Goal: Find specific page/section: Find specific page/section

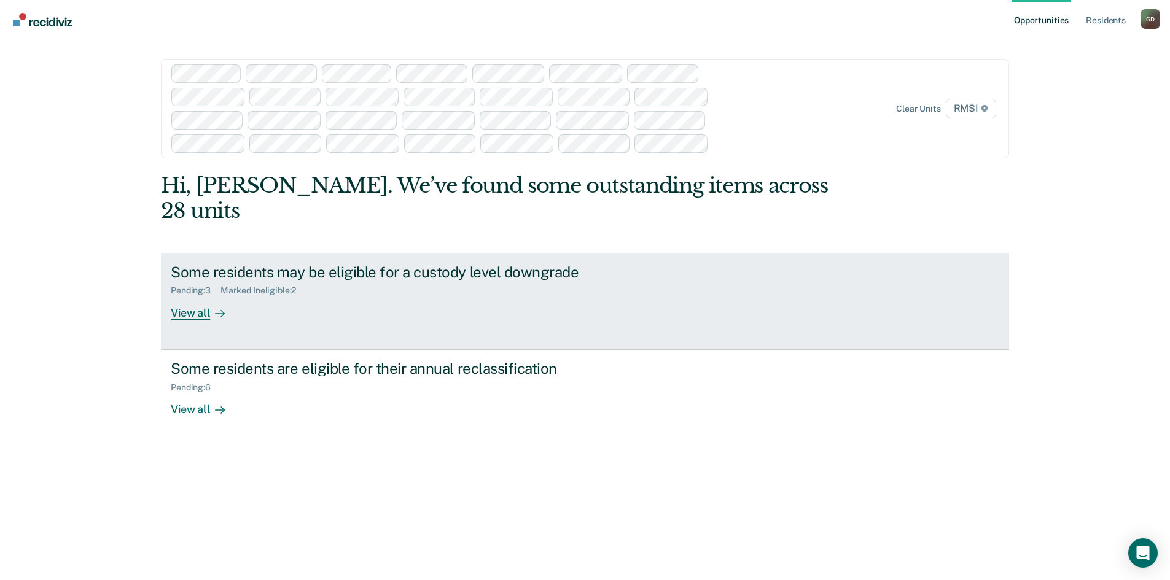
click at [180, 296] on div "View all" at bounding box center [205, 308] width 69 height 24
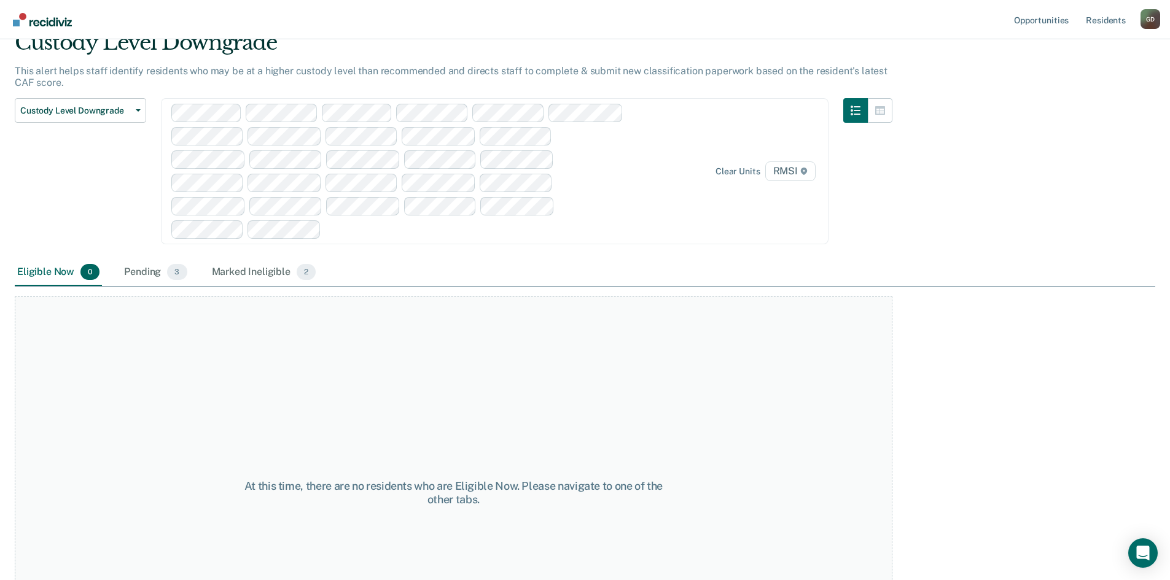
scroll to position [165, 0]
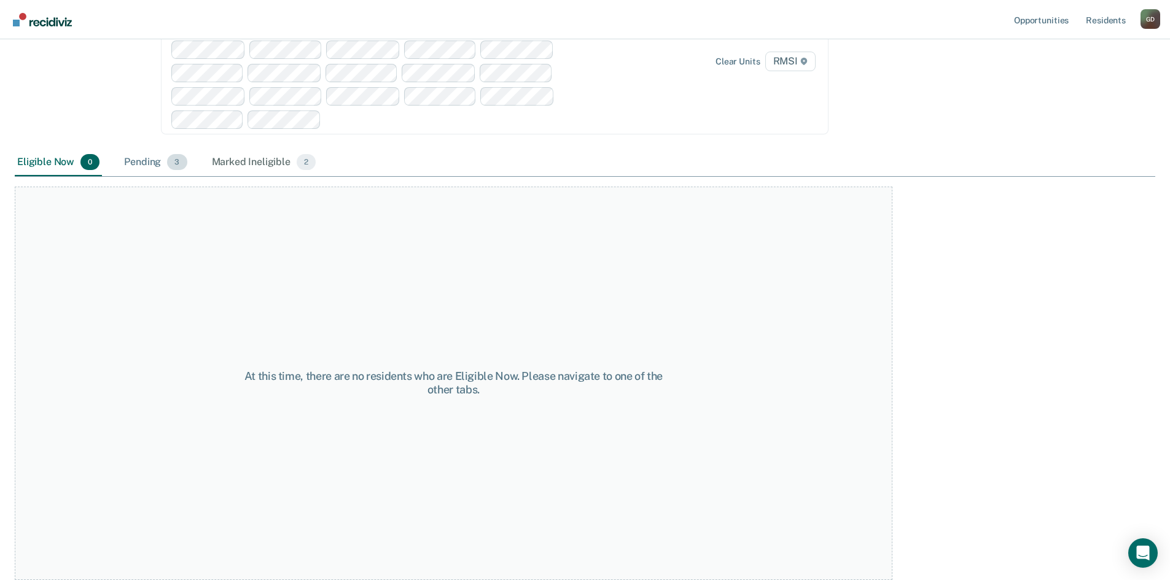
click at [150, 163] on div "Pending 3" at bounding box center [156, 162] width 68 height 27
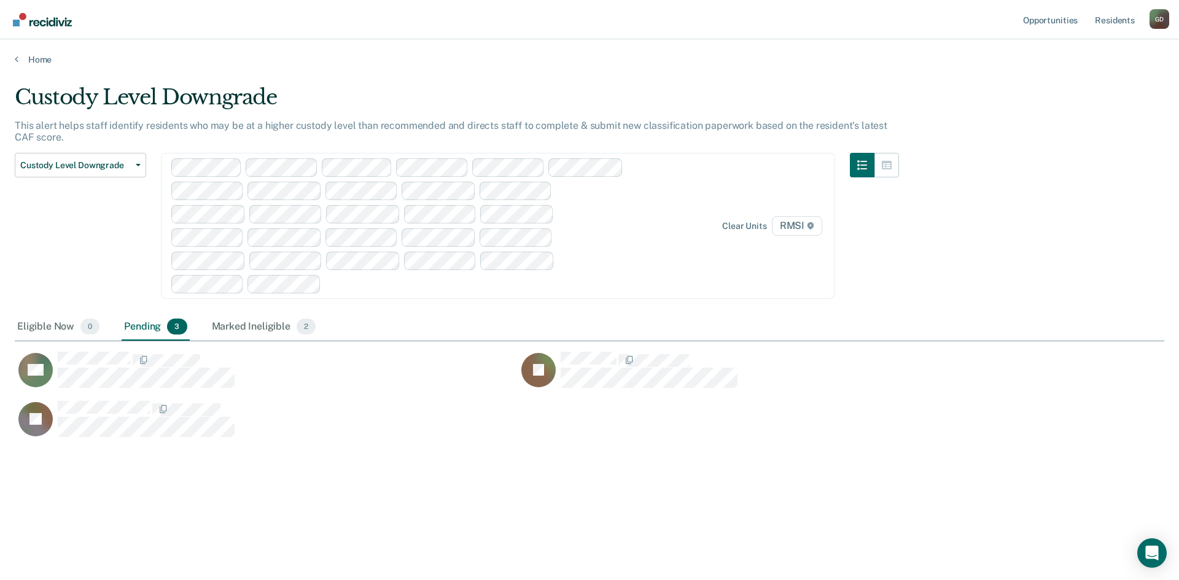
scroll to position [394, 1141]
click at [243, 330] on div "Marked Ineligible 2" at bounding box center [263, 327] width 109 height 27
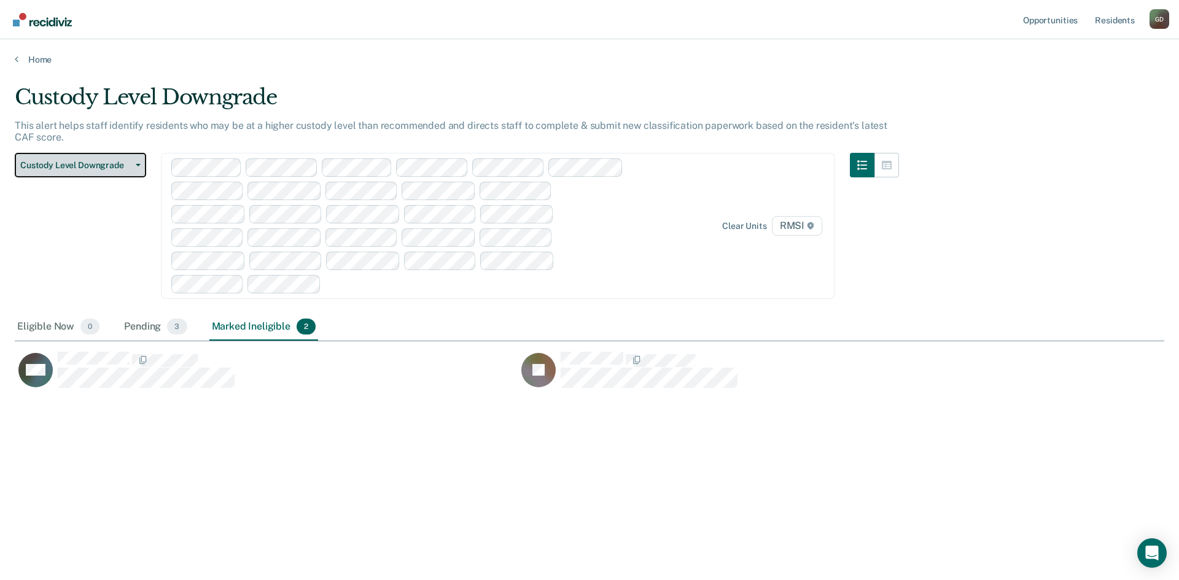
click at [57, 165] on span "Custody Level Downgrade" at bounding box center [75, 165] width 111 height 10
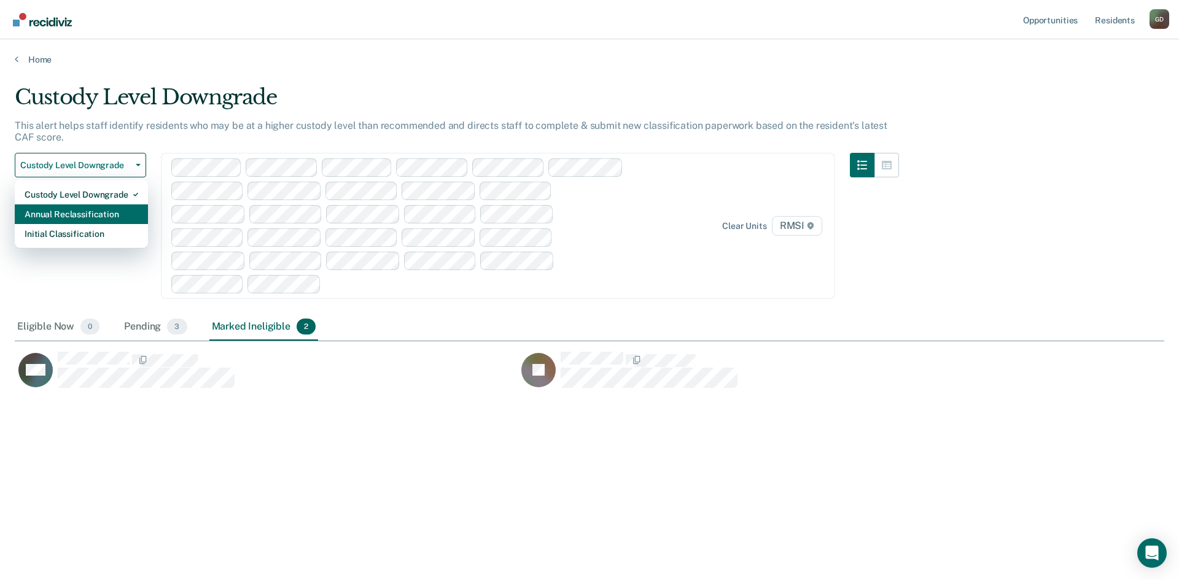
click at [60, 214] on div "Annual Reclassification" at bounding box center [82, 215] width 114 height 20
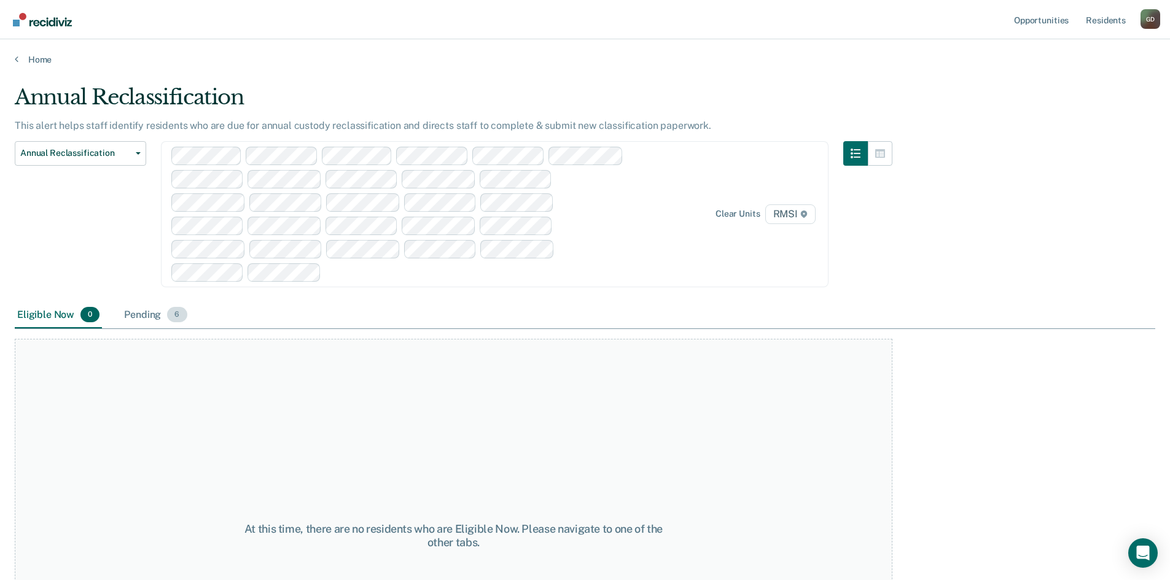
click at [157, 315] on div "Pending 6" at bounding box center [156, 315] width 68 height 27
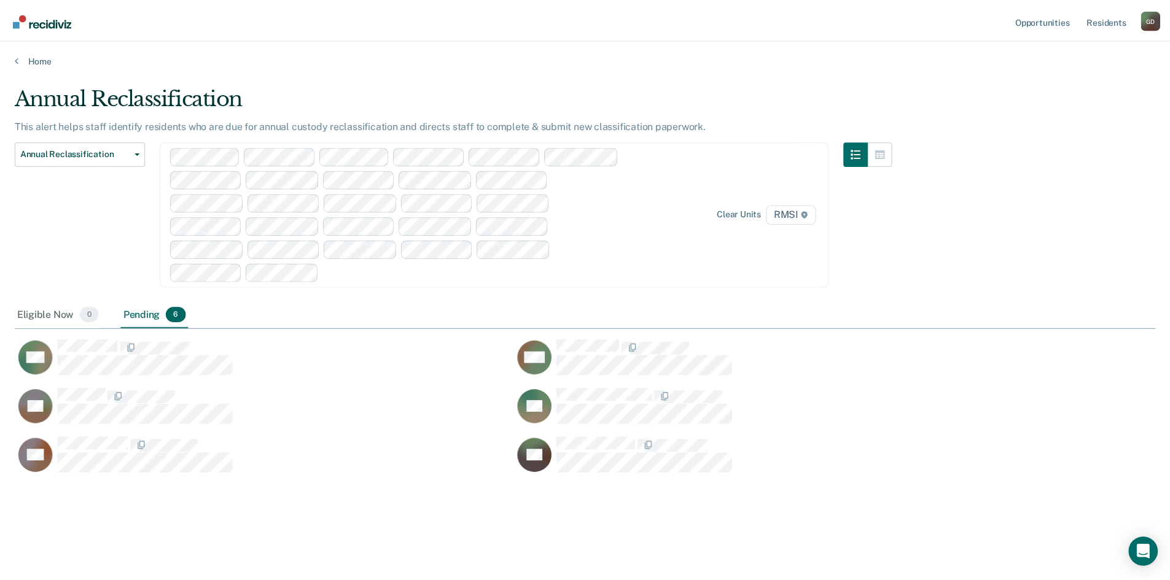
scroll to position [394, 1141]
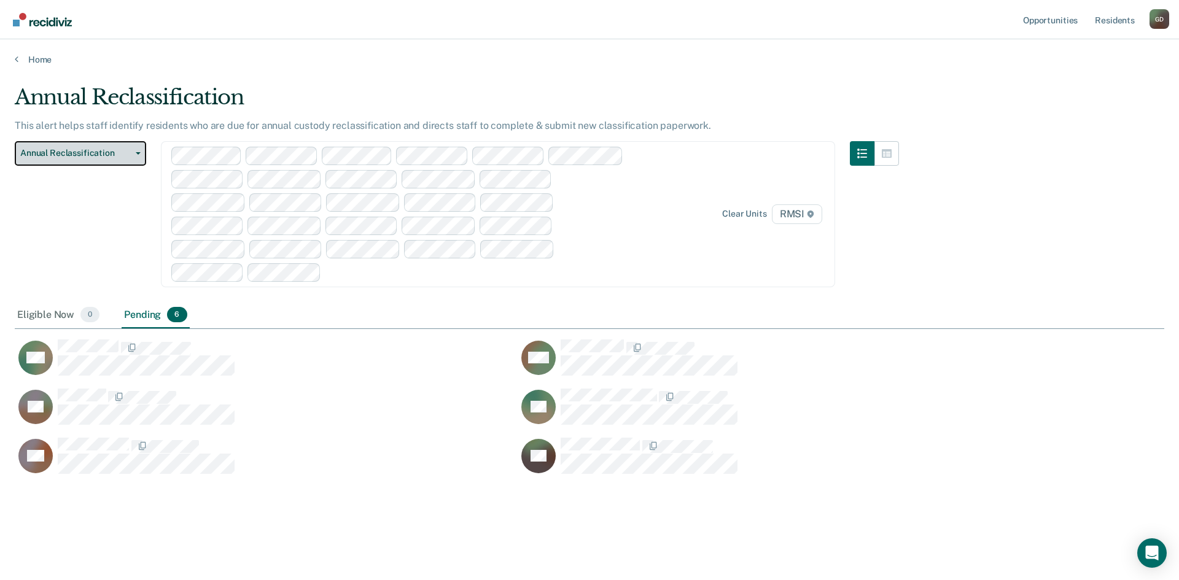
click at [69, 154] on span "Annual Reclassification" at bounding box center [75, 153] width 111 height 10
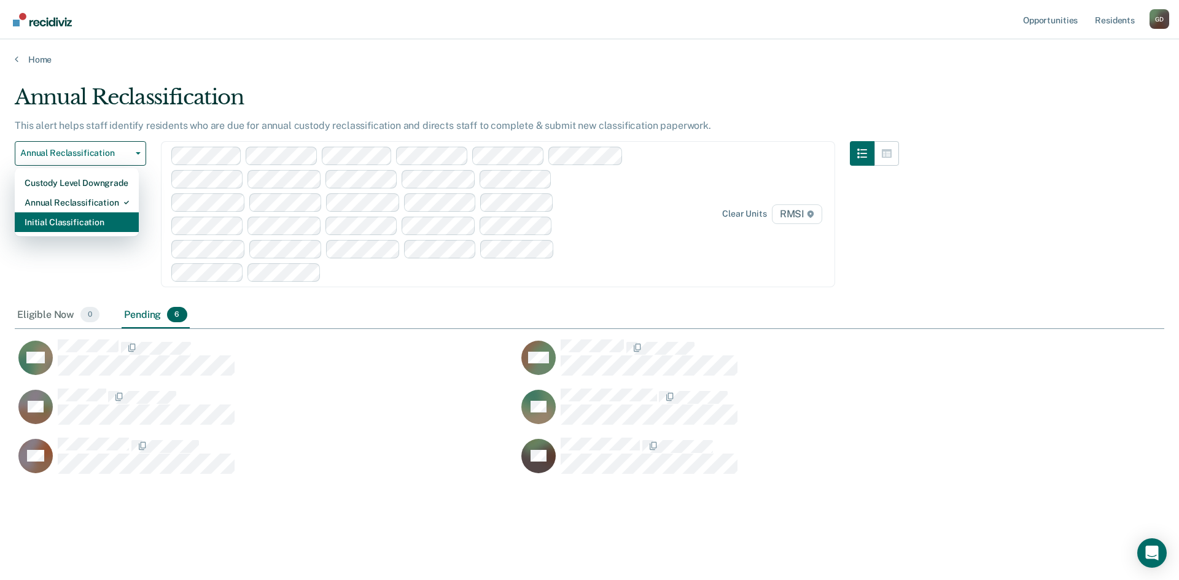
click at [77, 223] on div "Initial Classification" at bounding box center [77, 223] width 104 height 20
